Goal: Task Accomplishment & Management: Complete application form

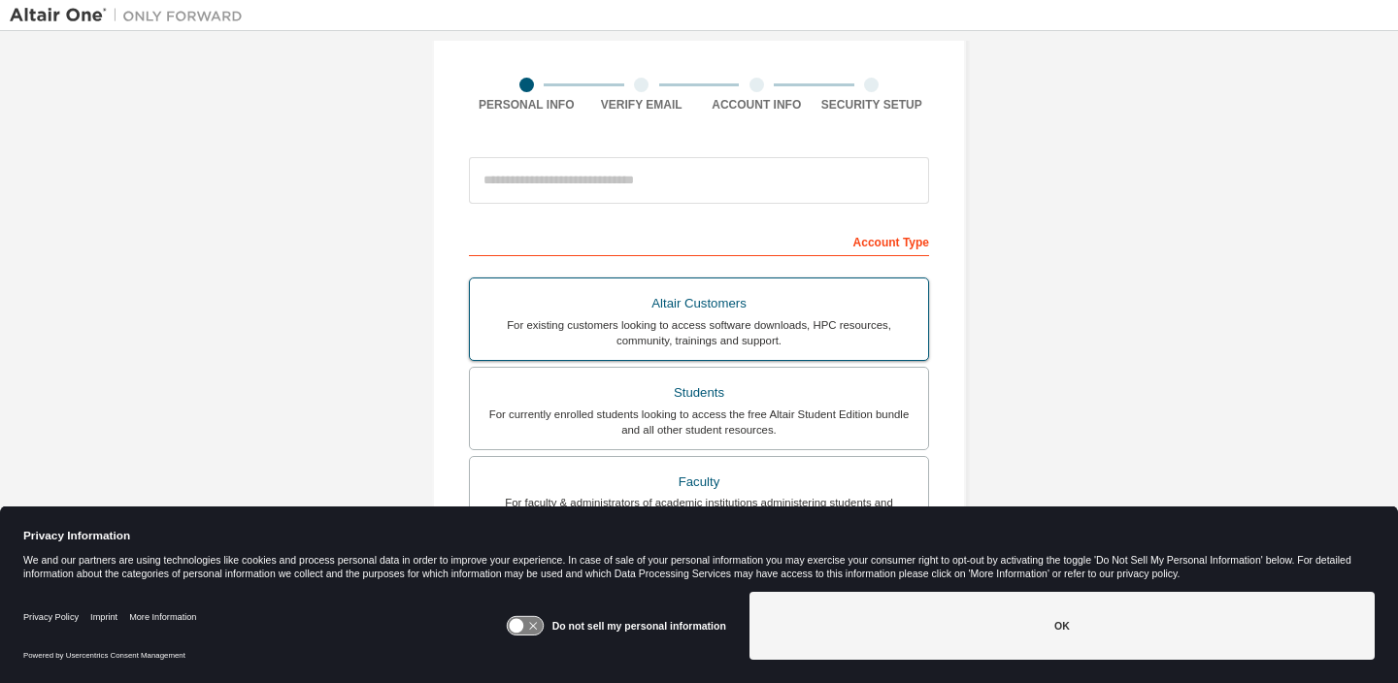
scroll to position [138, 0]
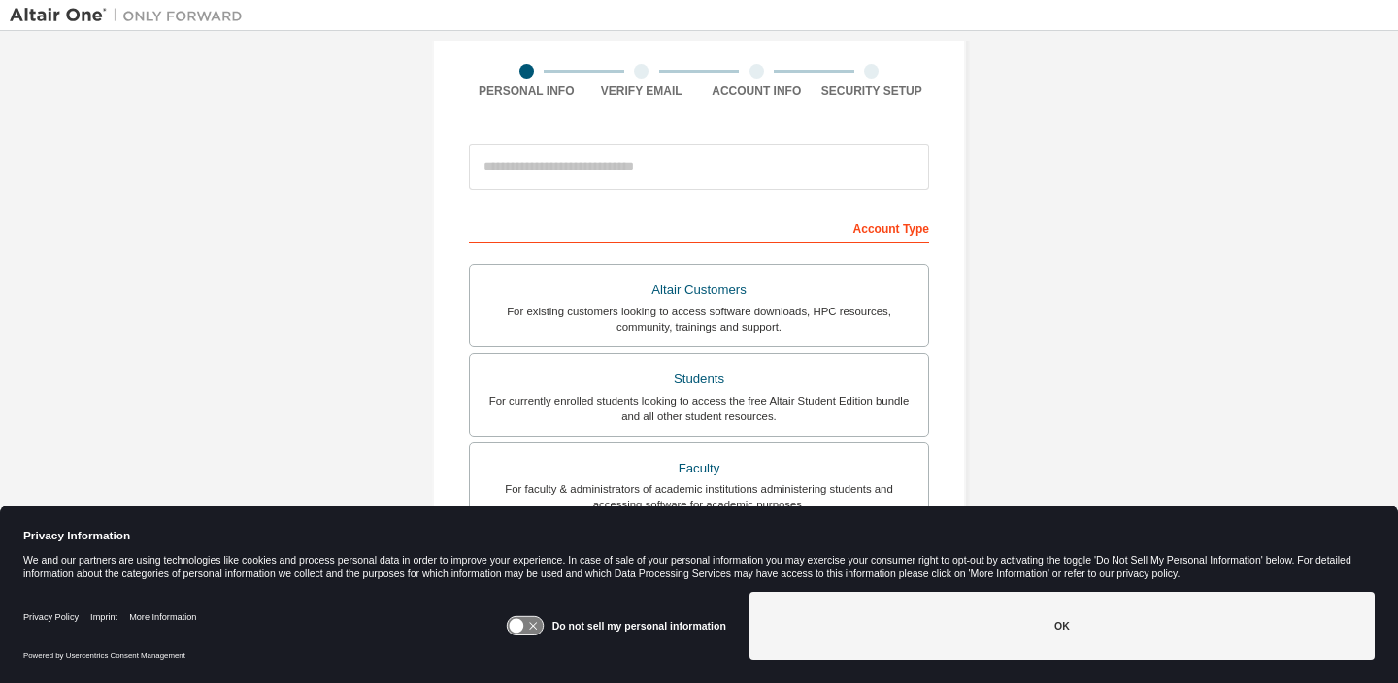
click at [531, 631] on icon at bounding box center [525, 626] width 36 height 18
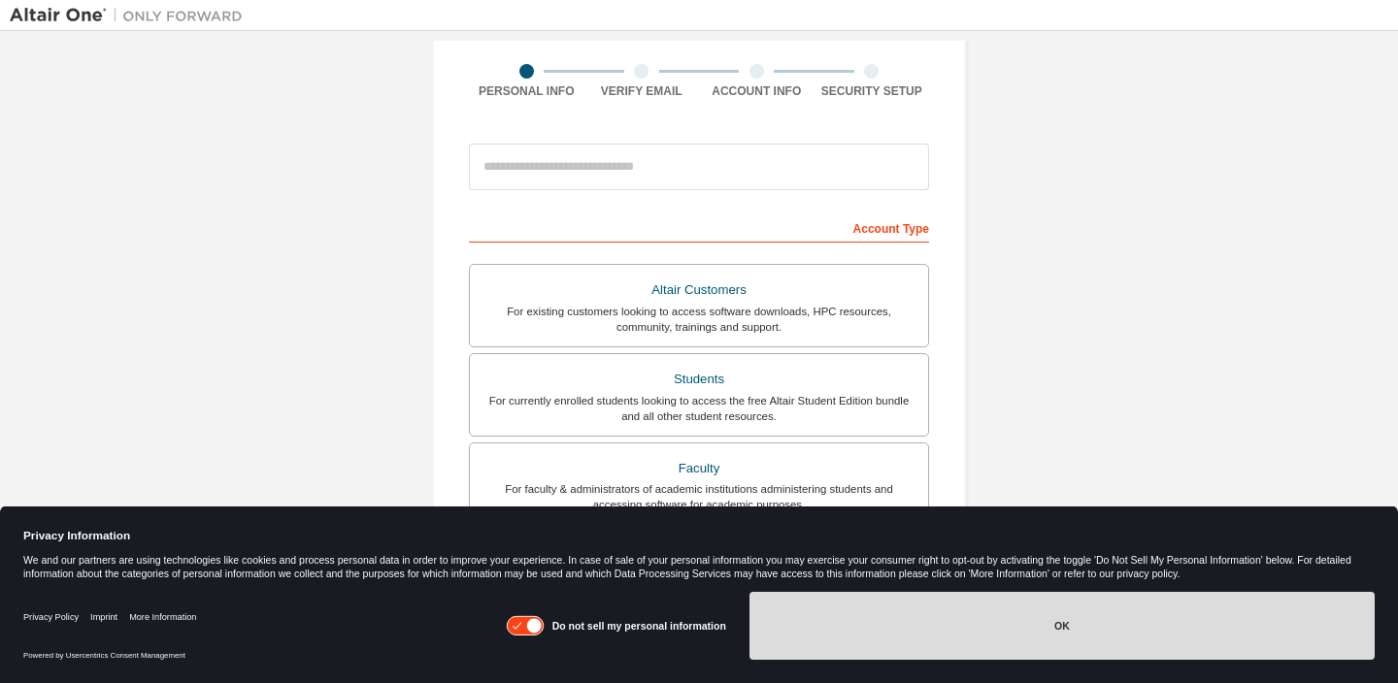
click at [850, 624] on button "OK" at bounding box center [1062, 626] width 625 height 68
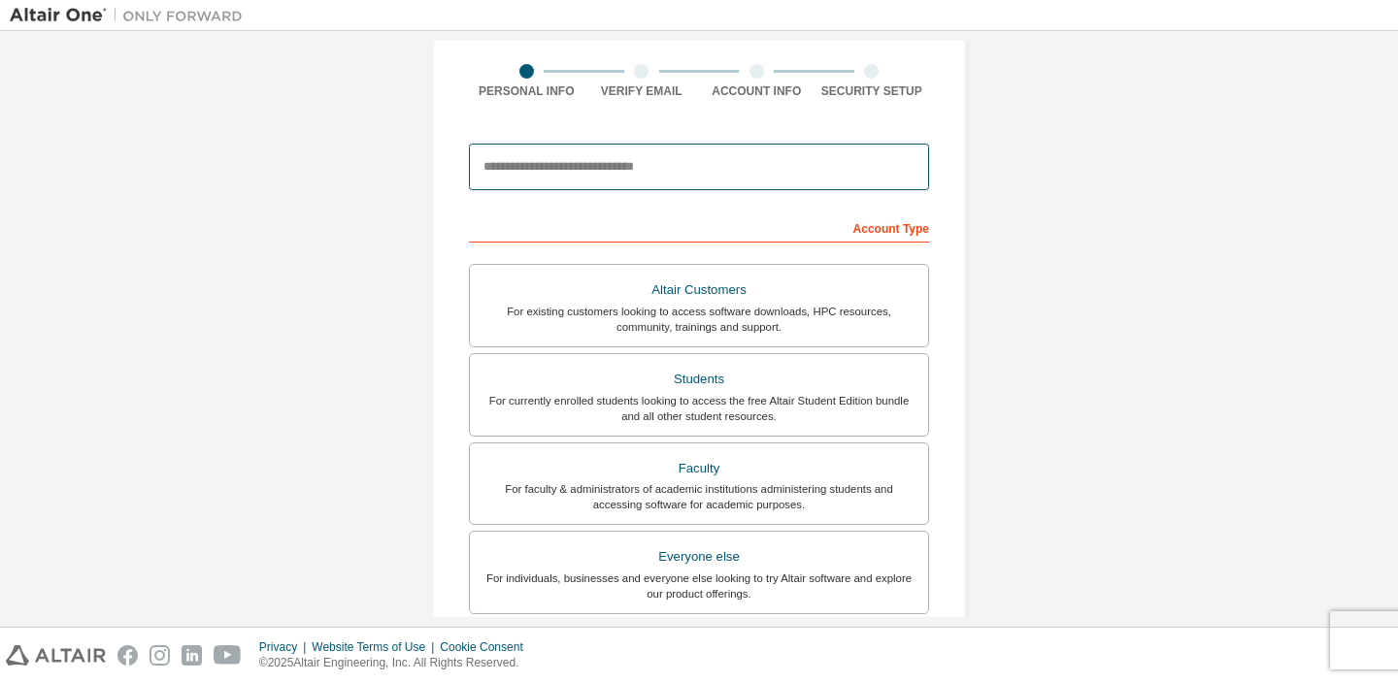
click at [683, 171] on input "email" at bounding box center [699, 167] width 460 height 47
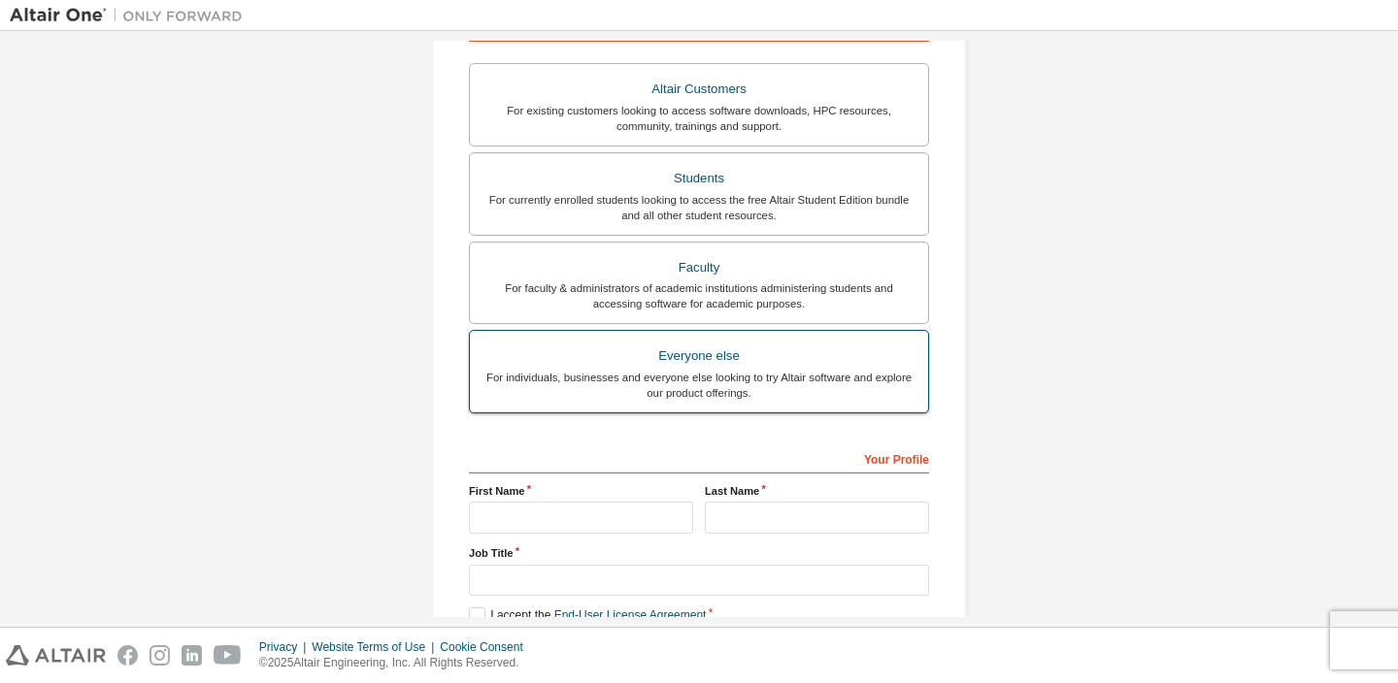
scroll to position [282, 0]
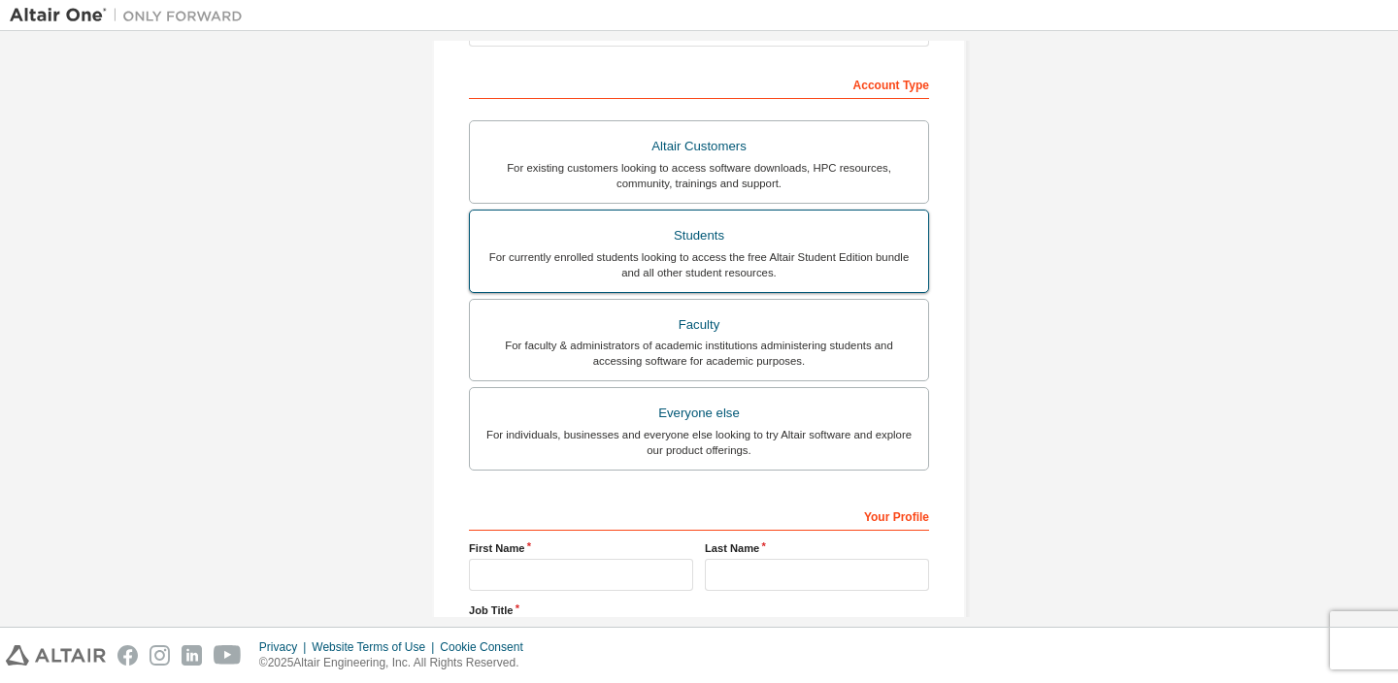
click at [538, 212] on label "Students For currently enrolled students looking to access the free Altair Stud…" at bounding box center [699, 251] width 460 height 83
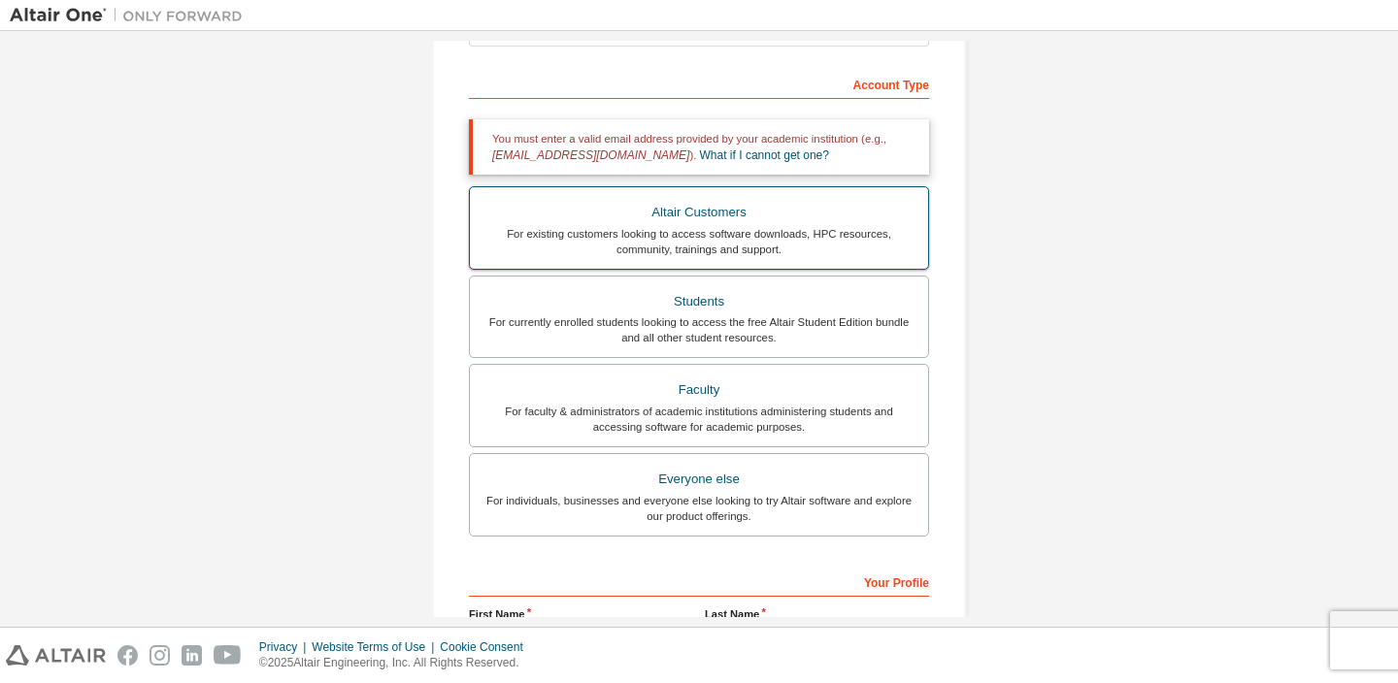
scroll to position [214, 0]
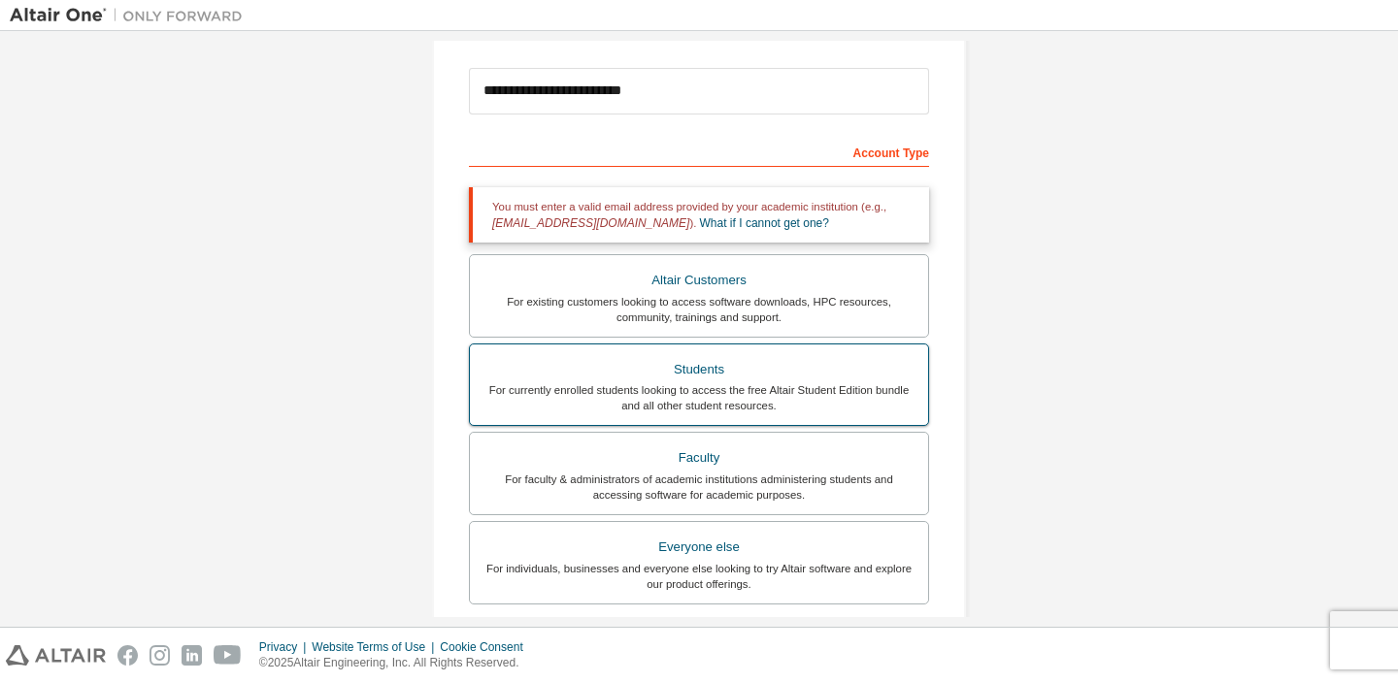
click at [561, 345] on label "Students For currently enrolled students looking to access the free Altair Stud…" at bounding box center [699, 385] width 460 height 83
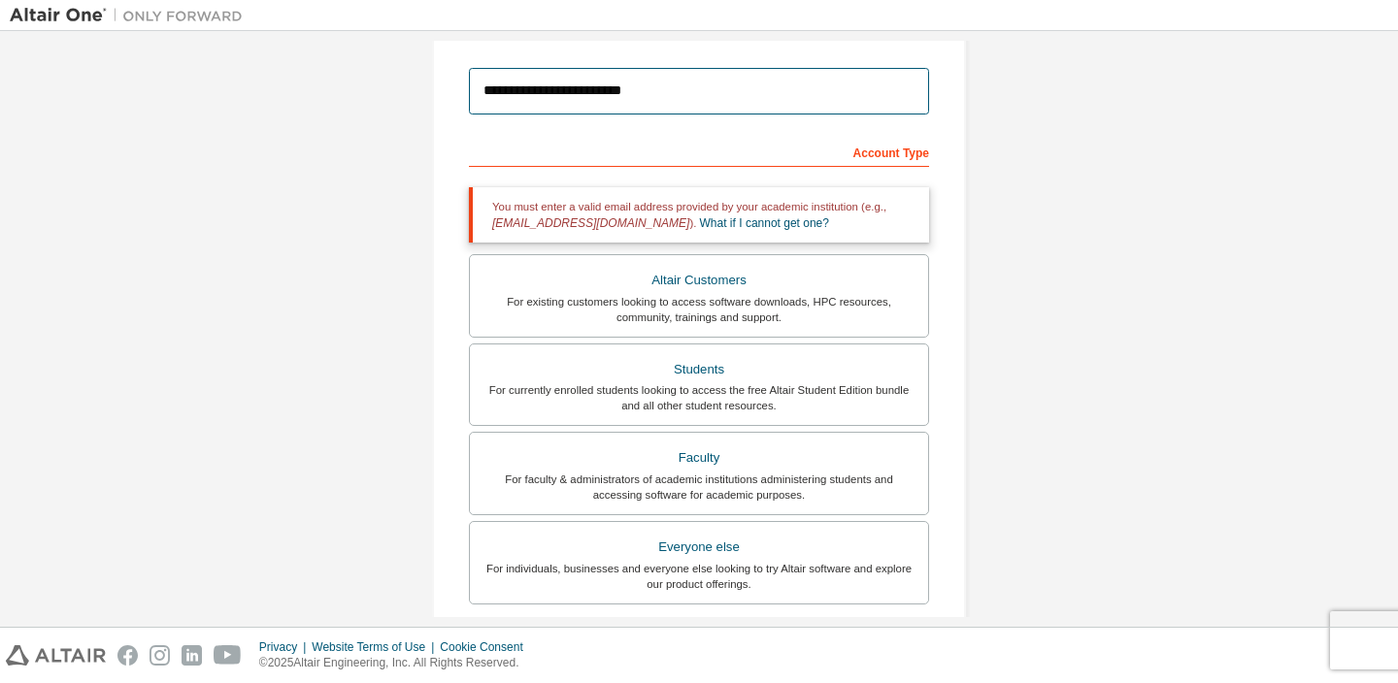
click at [629, 98] on input "**********" at bounding box center [699, 91] width 460 height 47
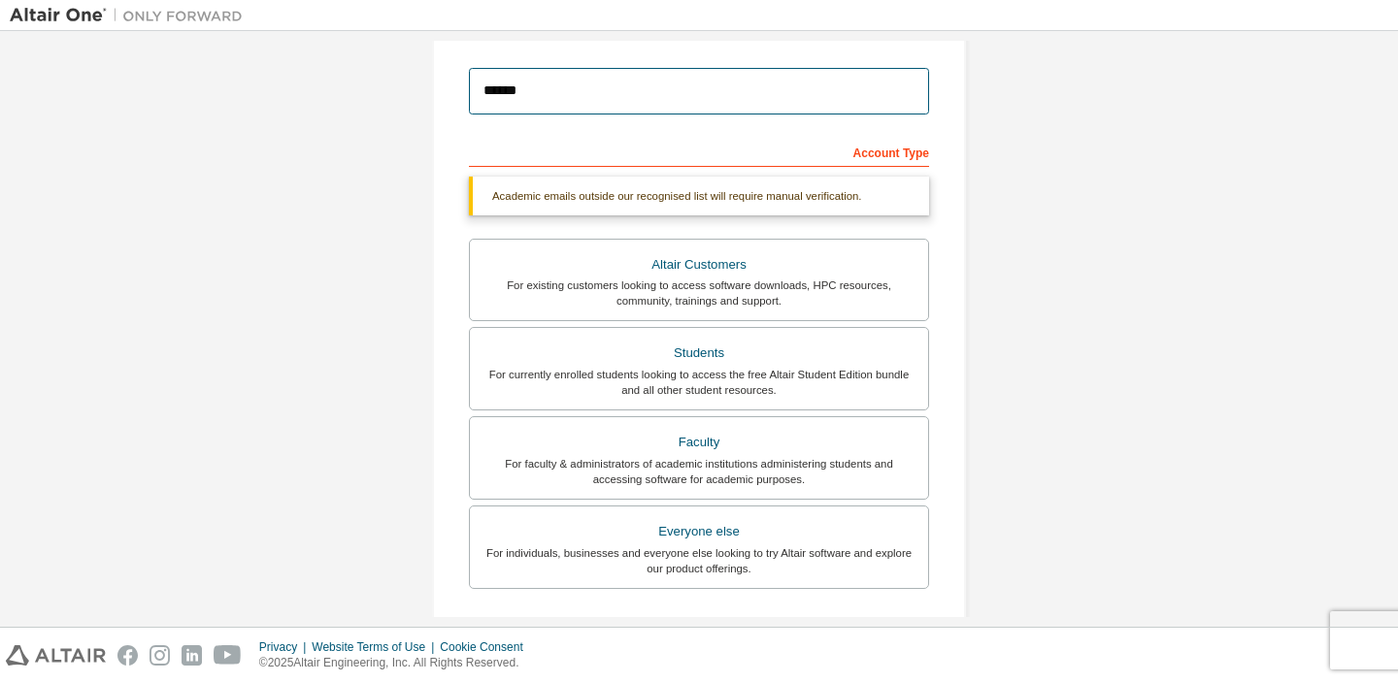
type input "**********"
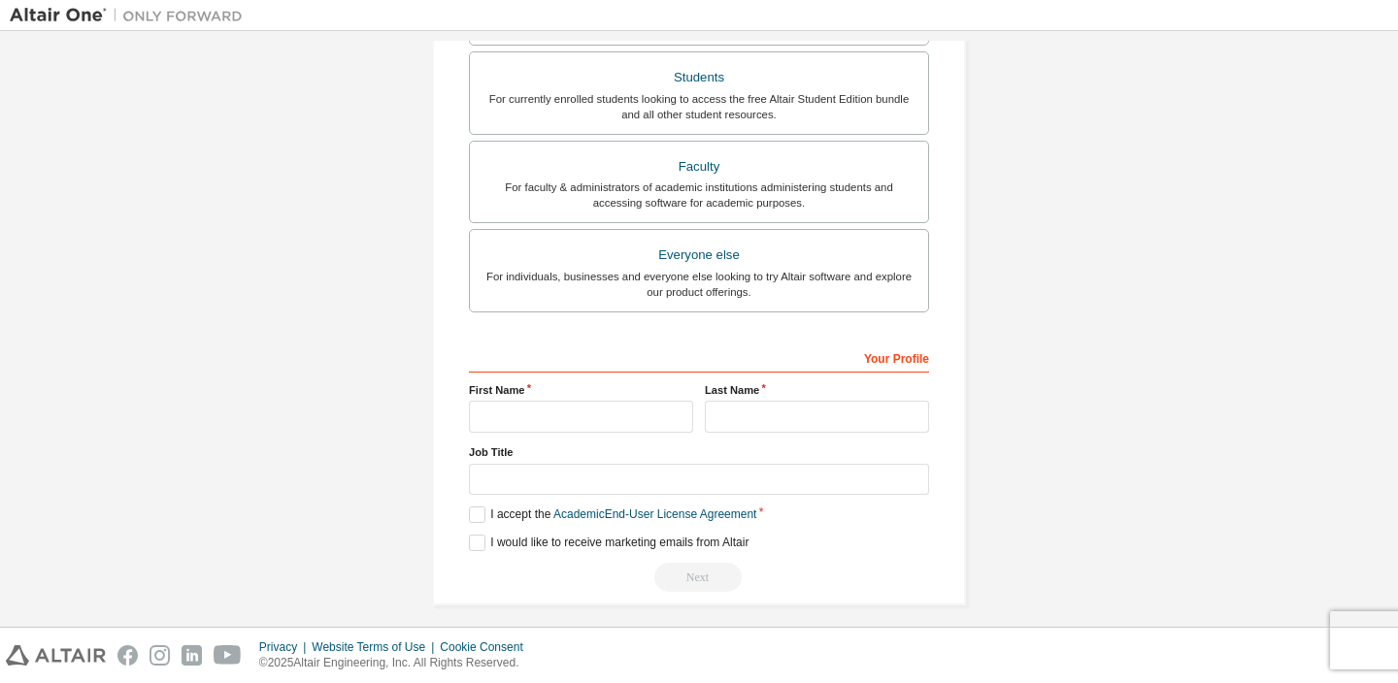
scroll to position [451, 0]
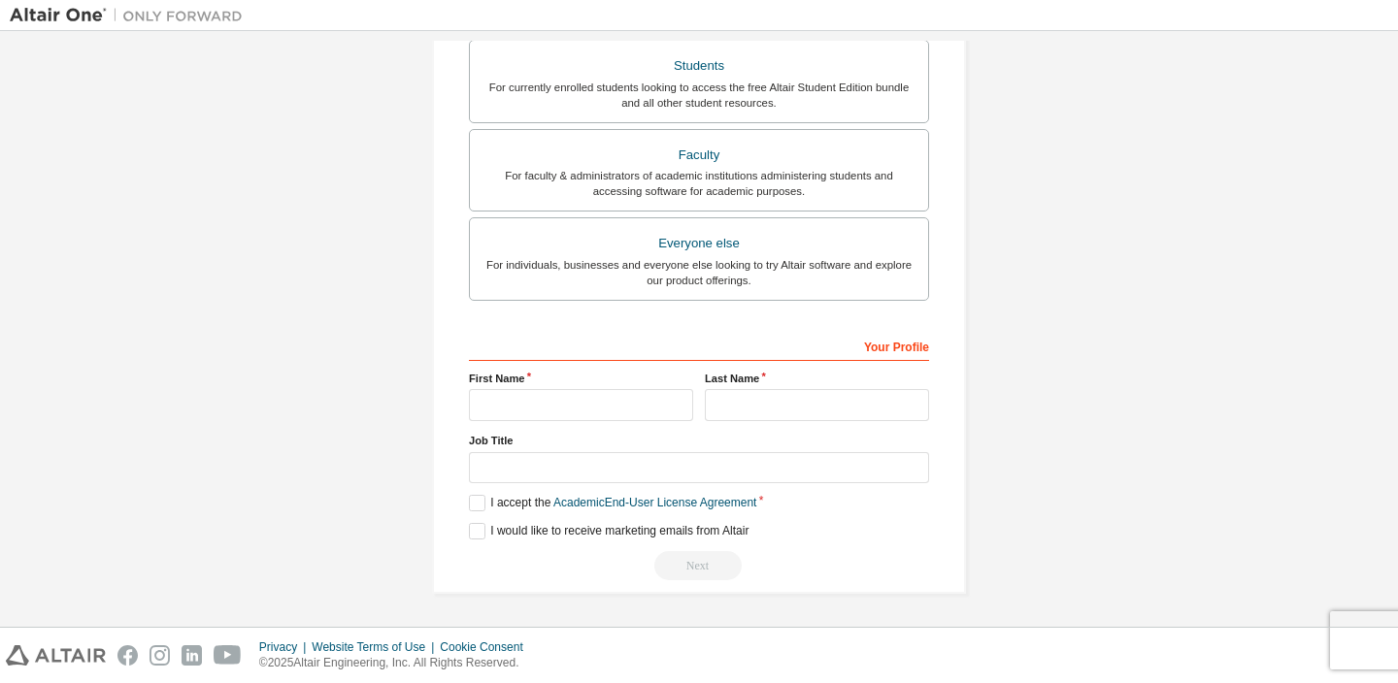
click at [659, 350] on div "Your Profile" at bounding box center [699, 345] width 460 height 31
click at [557, 424] on div "Your Profile First Name Last Name Job Title Please provide State/Province to he…" at bounding box center [699, 455] width 460 height 251
click at [546, 405] on input "text" at bounding box center [581, 405] width 224 height 32
type input "******"
click at [772, 401] on input "text" at bounding box center [817, 405] width 224 height 32
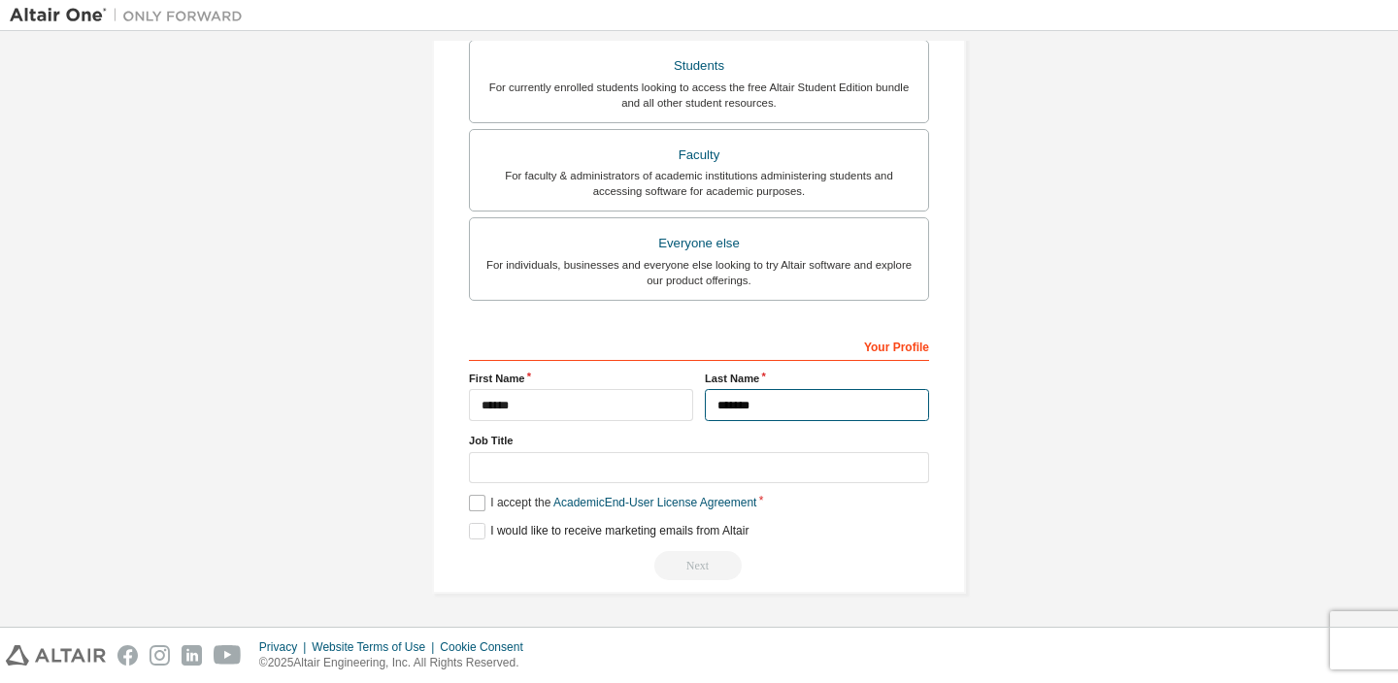
type input "*******"
click at [510, 499] on label "I accept the Academic End-User License Agreement" at bounding box center [612, 503] width 287 height 17
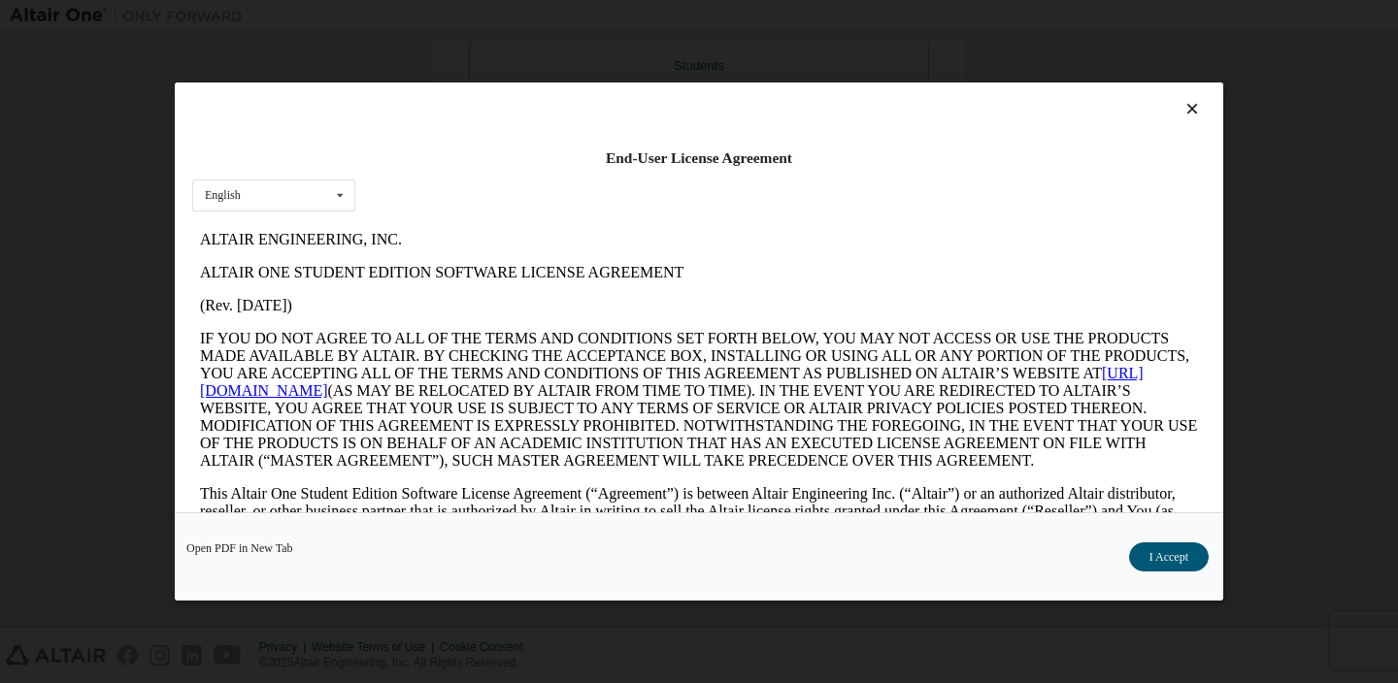
scroll to position [0, 0]
click at [1156, 557] on button "I Accept" at bounding box center [1169, 557] width 80 height 29
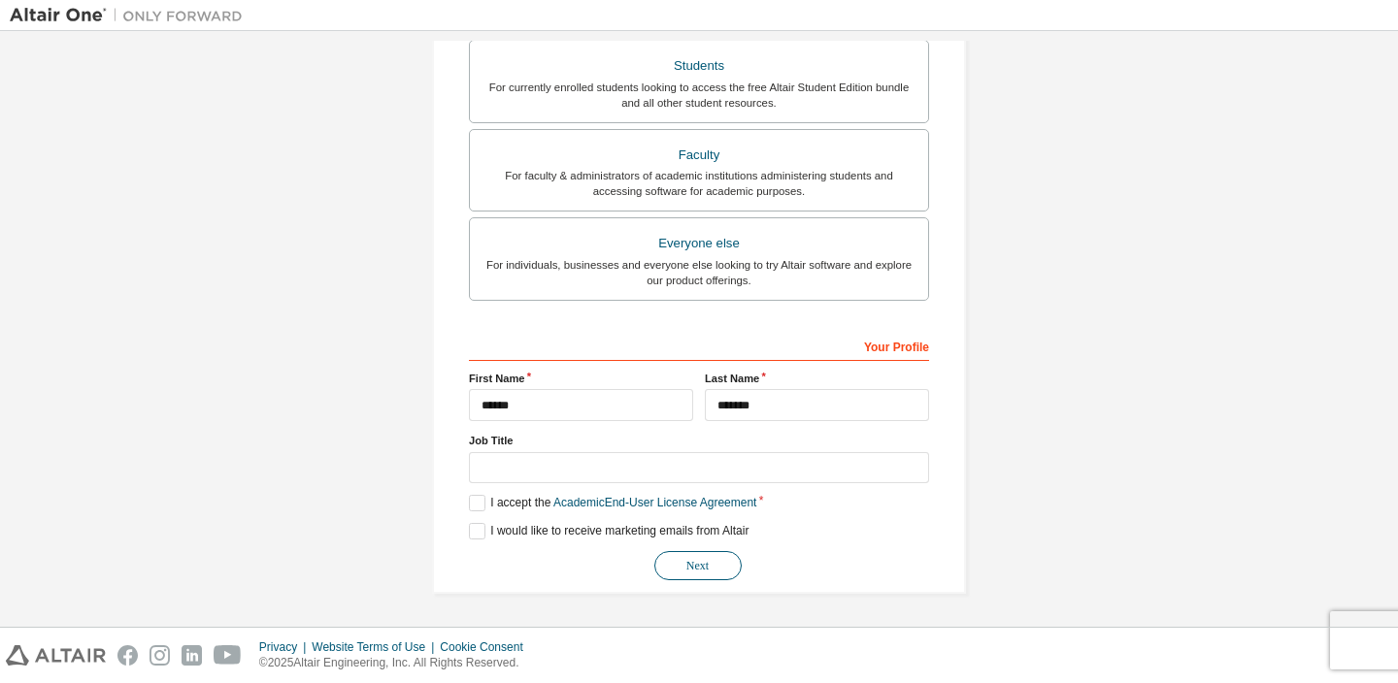
click at [699, 572] on button "Next" at bounding box center [697, 565] width 87 height 29
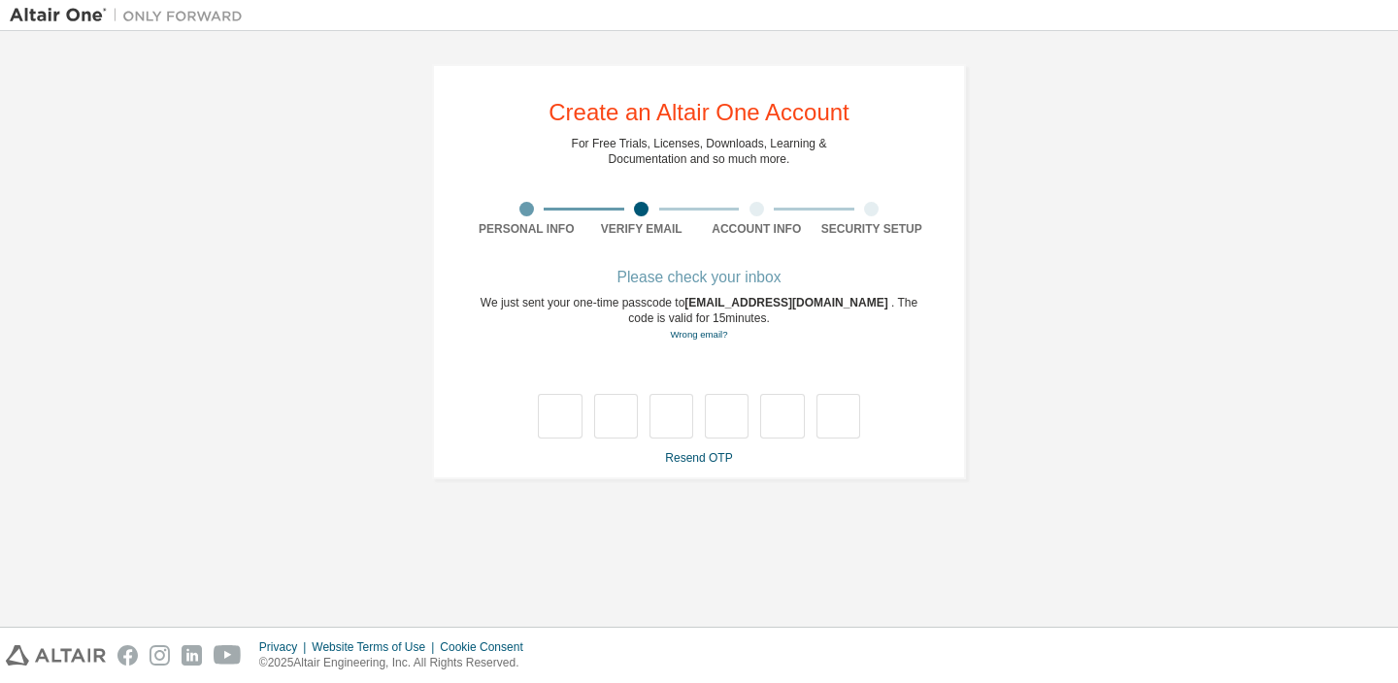
type input "*"
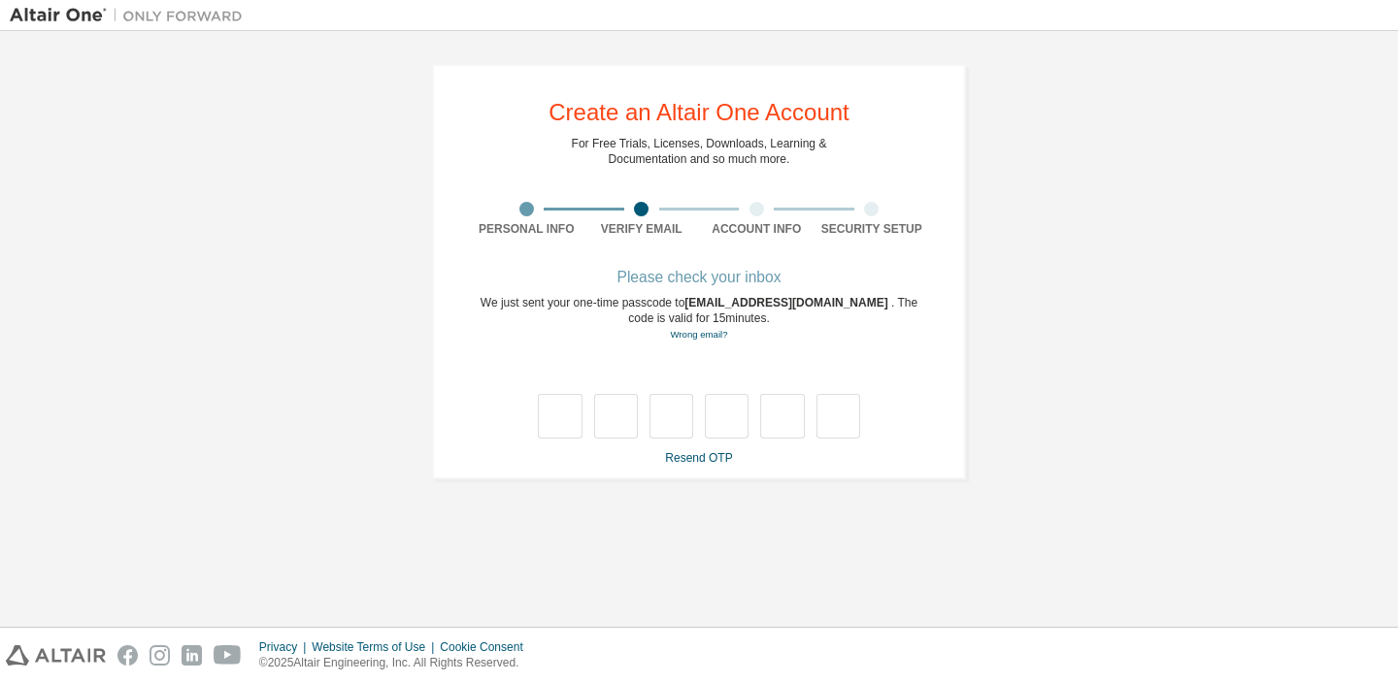
type input "*"
